Goal: Transaction & Acquisition: Purchase product/service

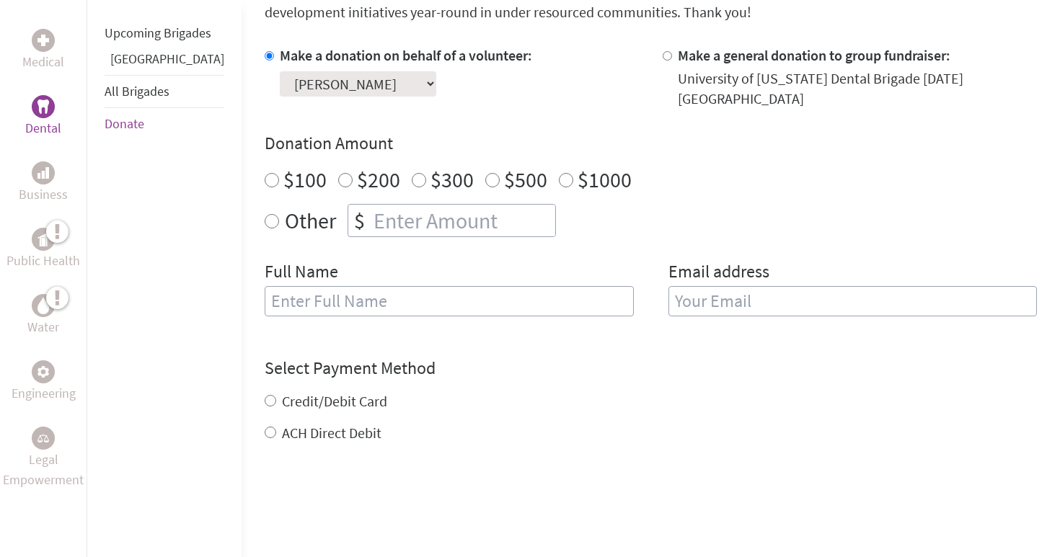
scroll to position [422, 0]
radio input "true"
click at [389, 208] on input "number" at bounding box center [463, 219] width 185 height 32
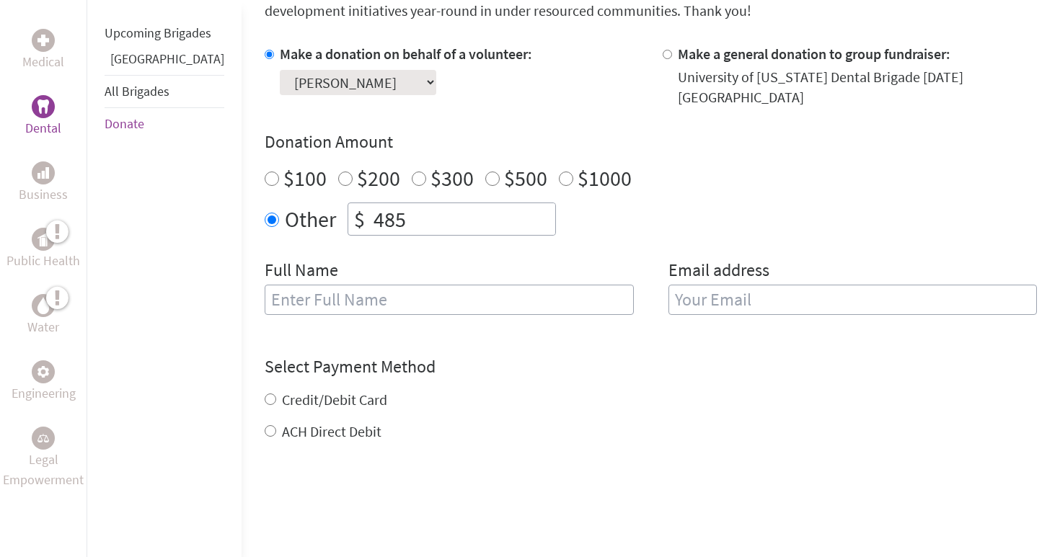
type input "485"
click at [333, 290] on input "text" at bounding box center [449, 300] width 369 height 30
type input "[PERSON_NAME]"
type input "m"
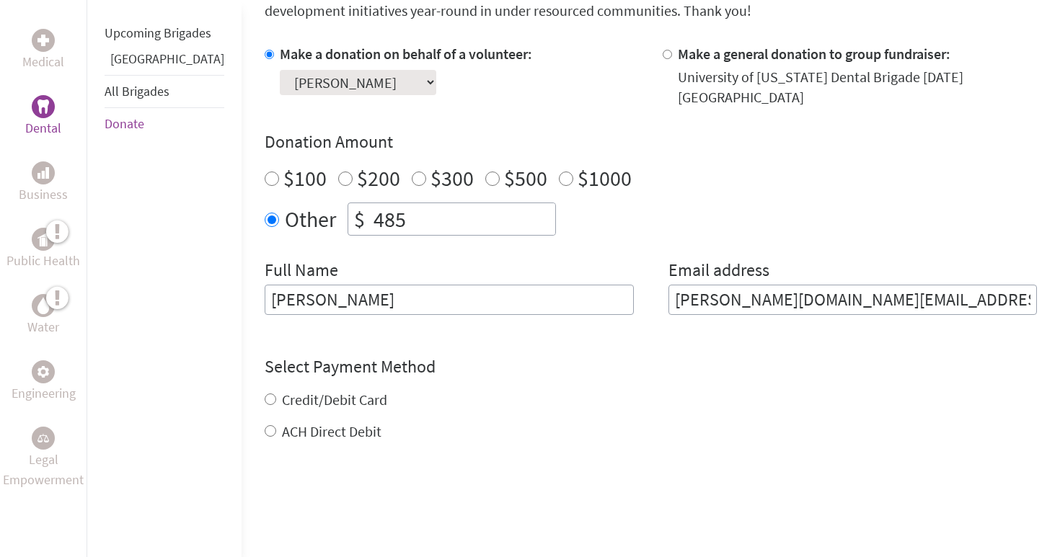
type input "[PERSON_NAME][DOMAIN_NAME][EMAIL_ADDRESS][DOMAIN_NAME]"
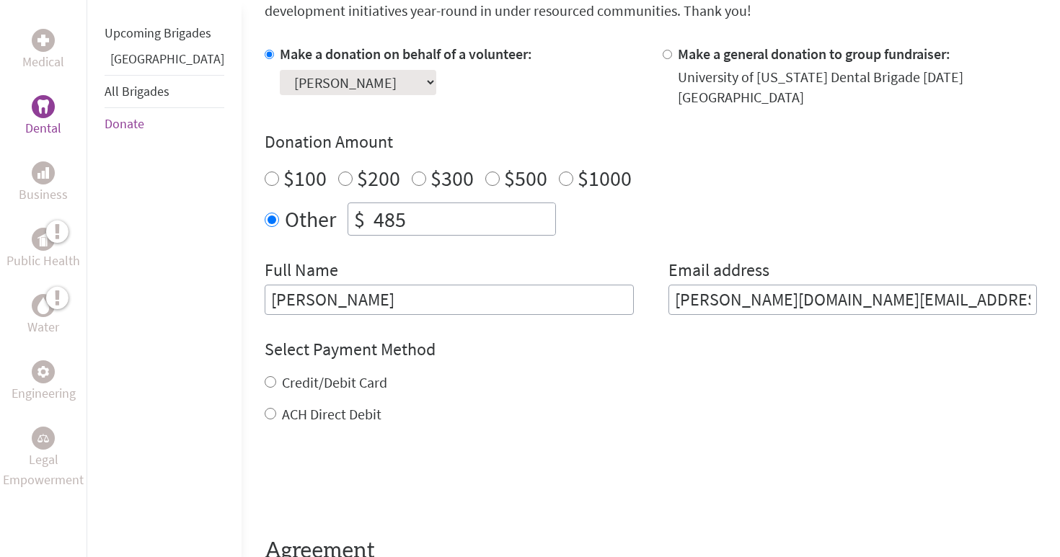
click at [265, 380] on div "Credit/Debit Card ACH Direct Debit" at bounding box center [651, 399] width 772 height 52
click at [265, 376] on input "Credit/Debit Card" at bounding box center [271, 382] width 12 height 12
radio input "true"
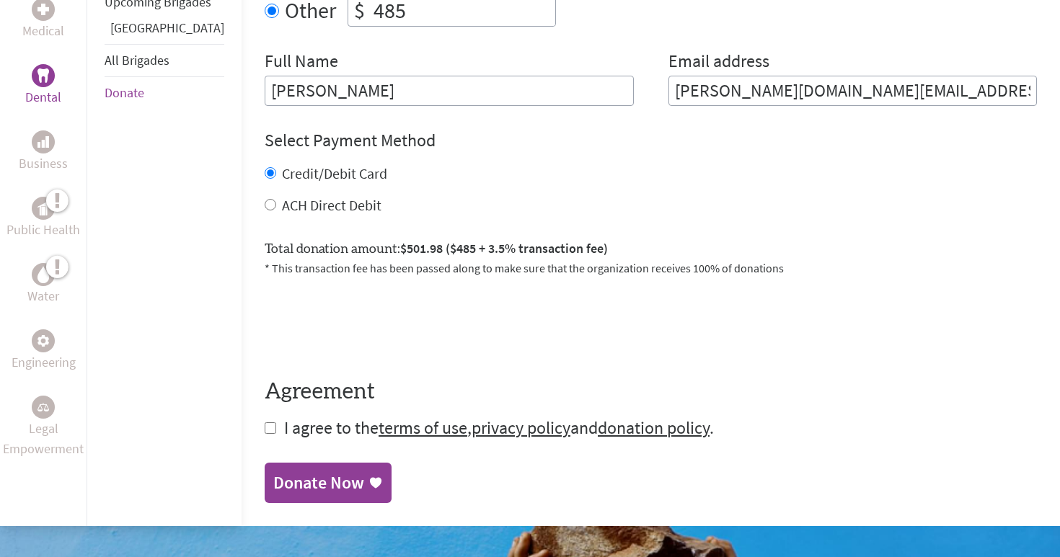
scroll to position [652, 0]
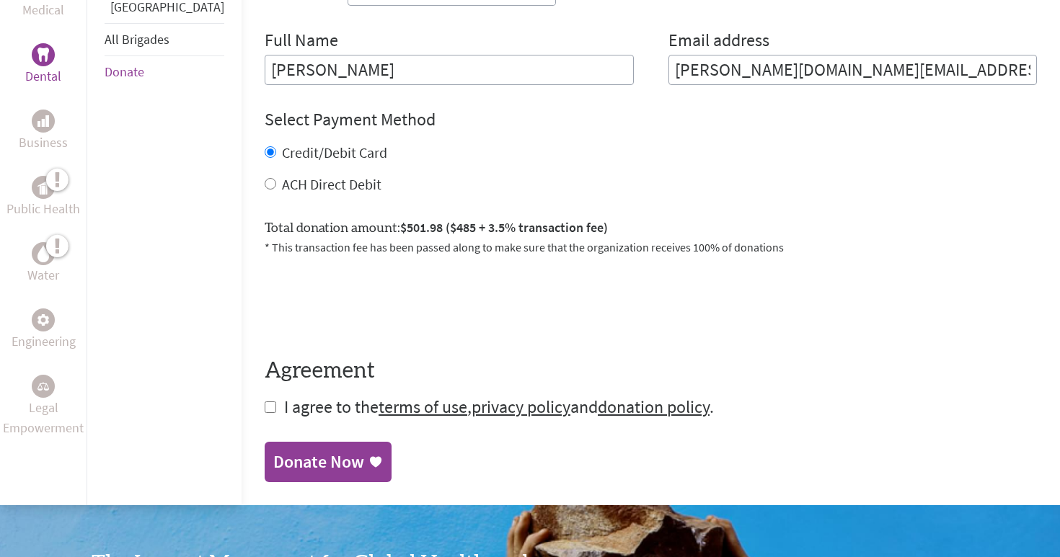
click at [265, 402] on input "checkbox" at bounding box center [271, 408] width 12 height 12
checkbox input "true"
click at [273, 454] on div "Donate Now" at bounding box center [318, 463] width 91 height 23
